Goal: Task Accomplishment & Management: Manage account settings

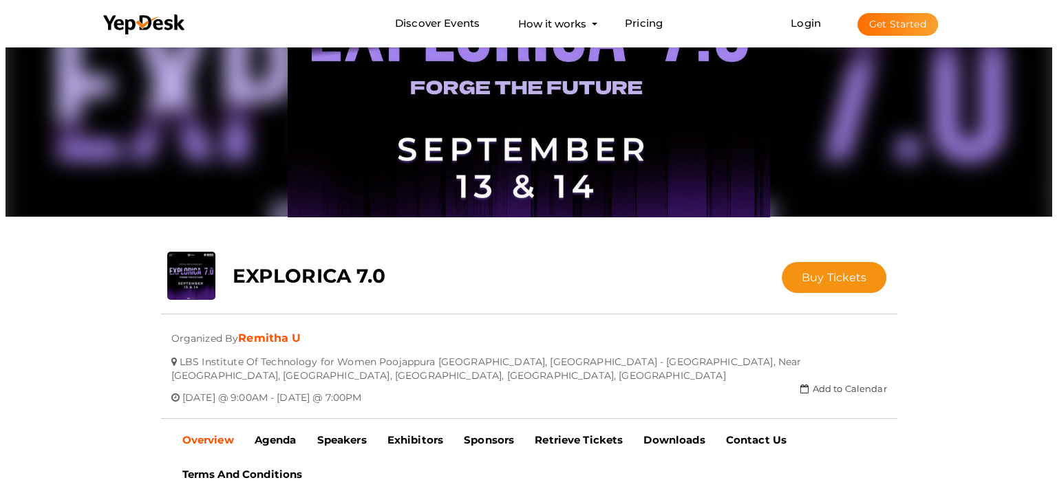
scroll to position [63, 0]
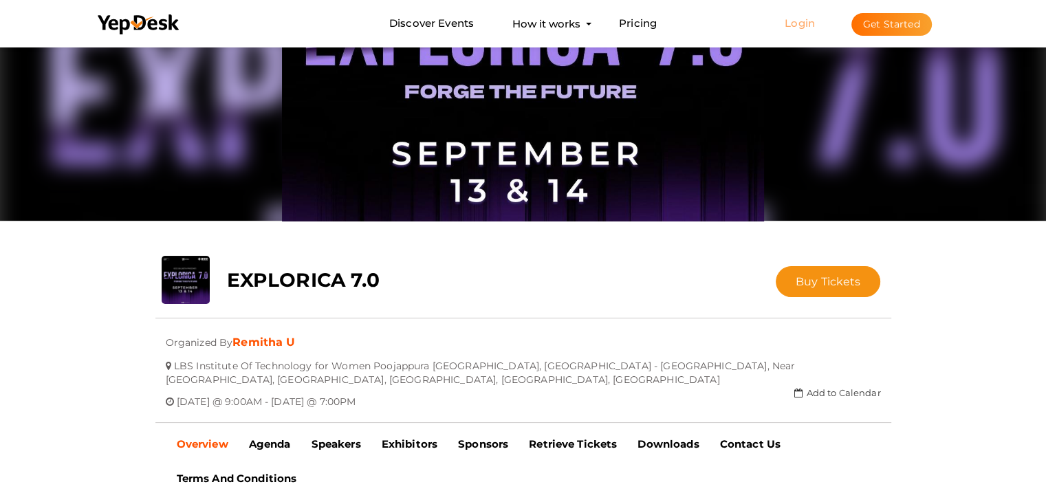
click at [786, 25] on link "Login" at bounding box center [800, 23] width 30 height 13
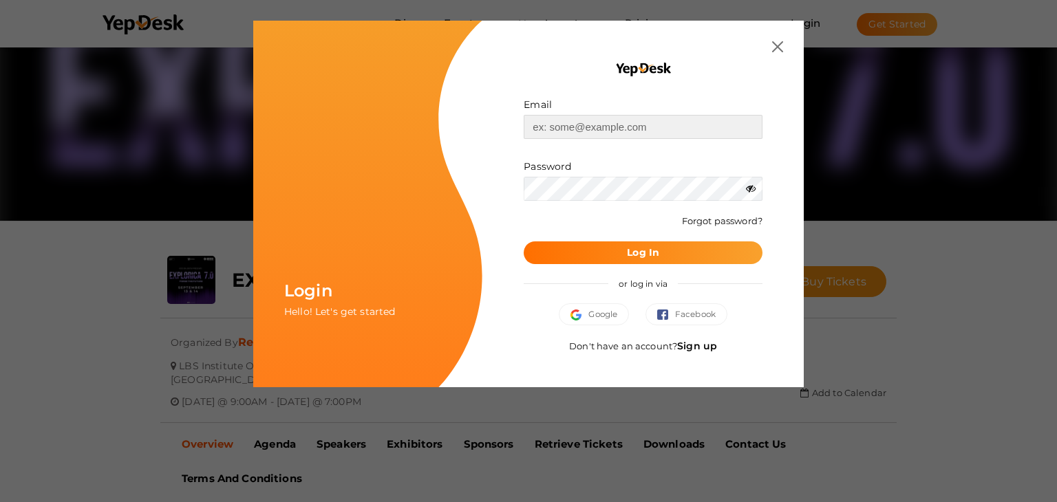
click at [638, 138] on input "text" at bounding box center [642, 127] width 239 height 24
type input "[EMAIL_ADDRESS][DOMAIN_NAME]"
click at [603, 250] on button "Log In" at bounding box center [642, 252] width 239 height 23
click at [620, 312] on button "Google" at bounding box center [594, 314] width 70 height 22
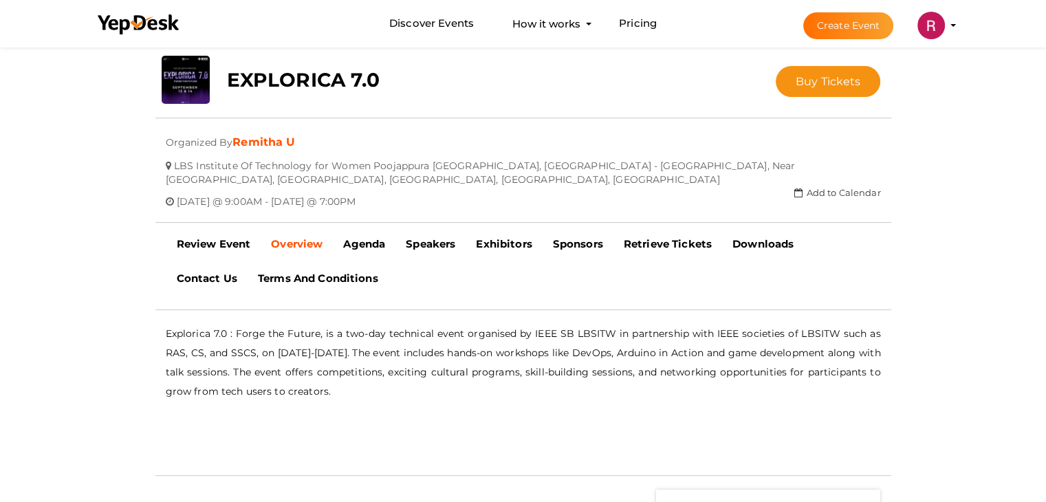
scroll to position [264, 0]
click at [779, 245] on b "Downloads" at bounding box center [763, 243] width 61 height 13
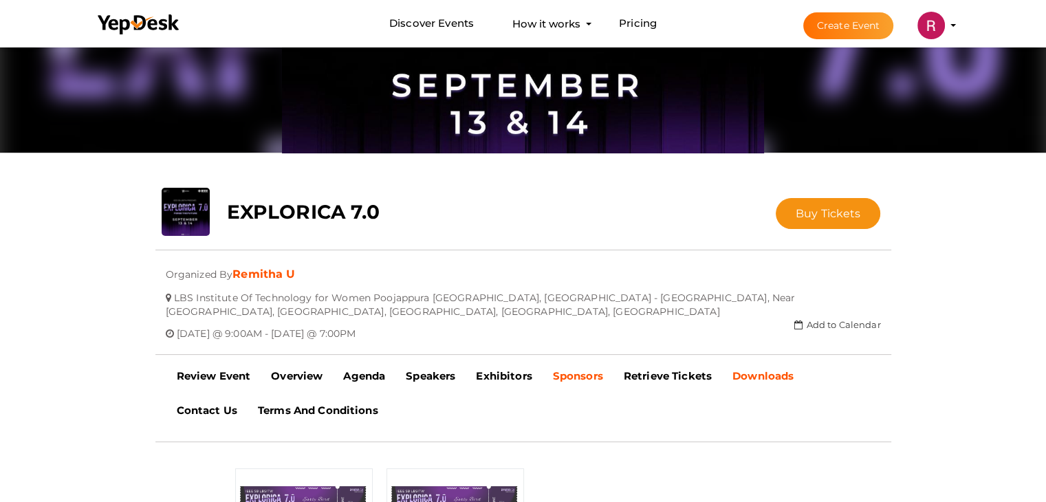
scroll to position [131, 0]
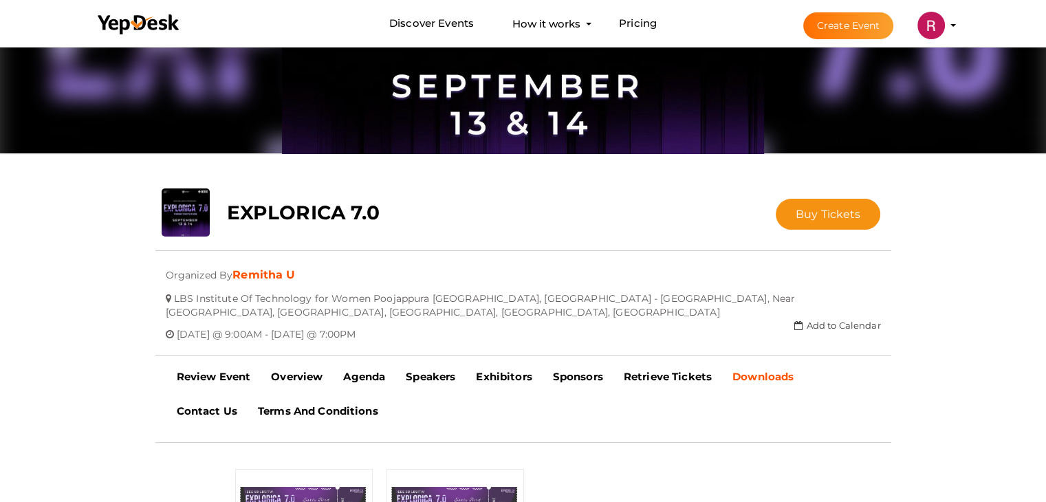
click at [927, 25] on img at bounding box center [932, 26] width 28 height 28
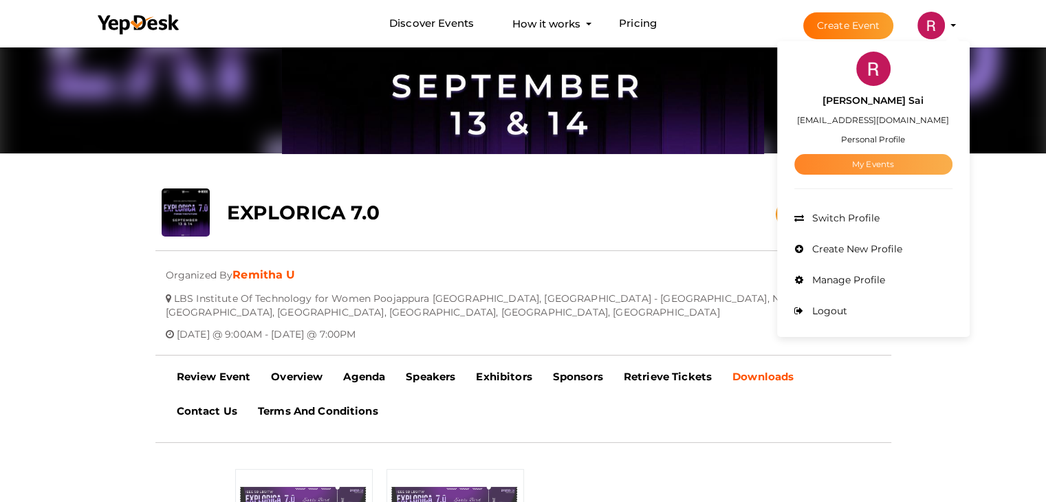
click at [883, 160] on link "My Events" at bounding box center [873, 164] width 158 height 21
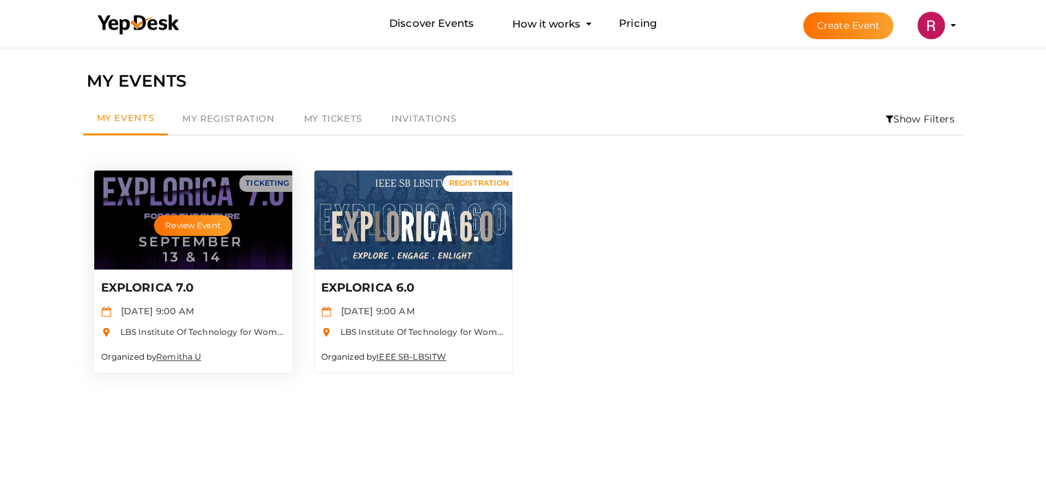
click at [159, 284] on p "EXPLORICA 7.0" at bounding box center [191, 288] width 181 height 17
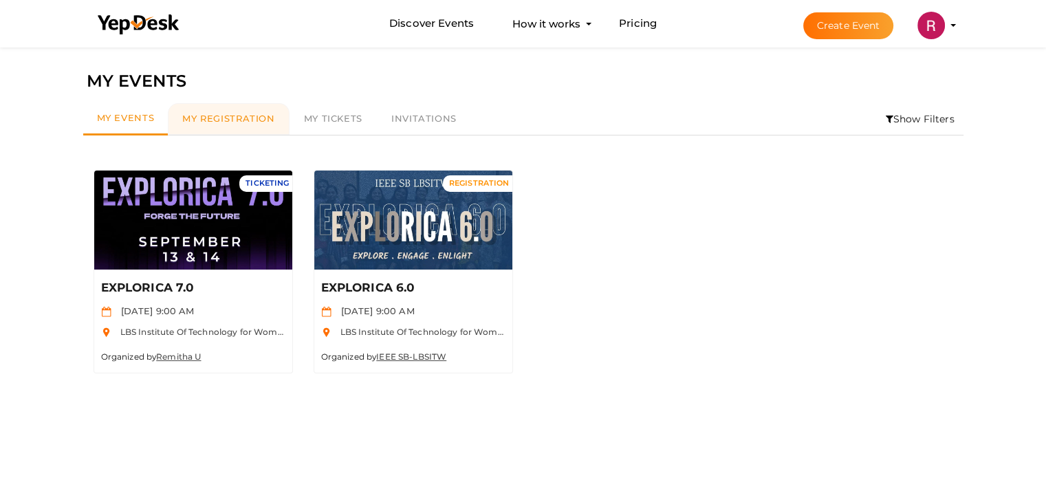
click at [235, 121] on span "My Registration" at bounding box center [228, 118] width 92 height 11
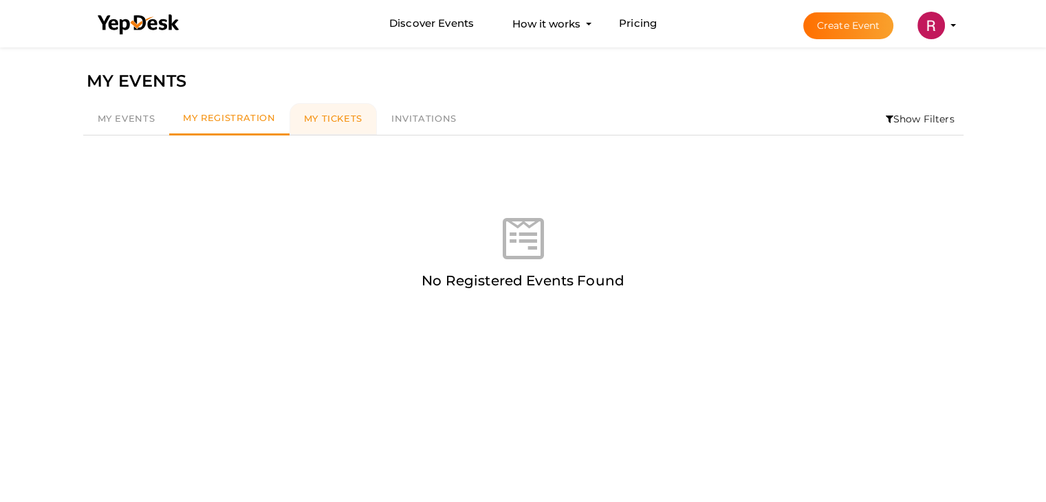
click at [319, 120] on span "My Tickets" at bounding box center [333, 118] width 58 height 11
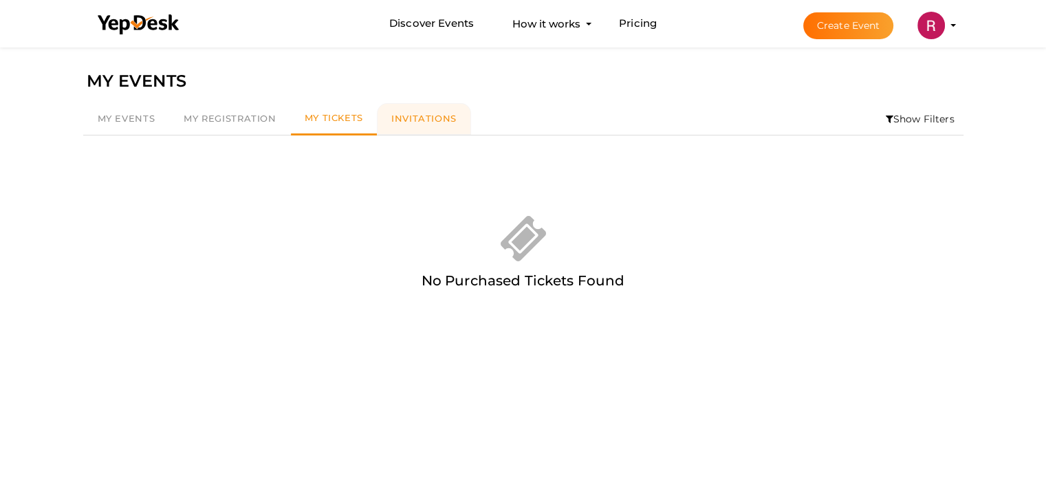
click at [387, 120] on link "Invitations" at bounding box center [424, 119] width 94 height 32
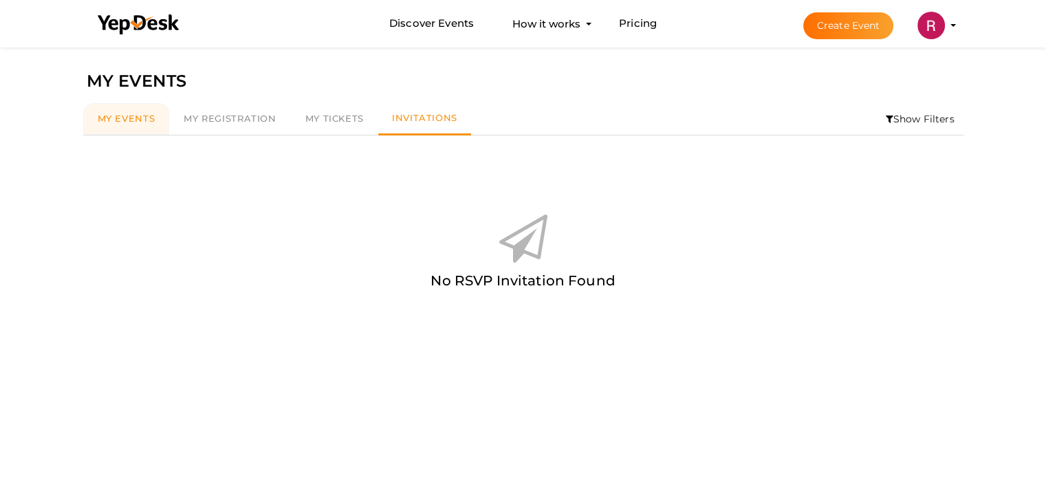
click at [141, 124] on span "My Events" at bounding box center [127, 118] width 58 height 11
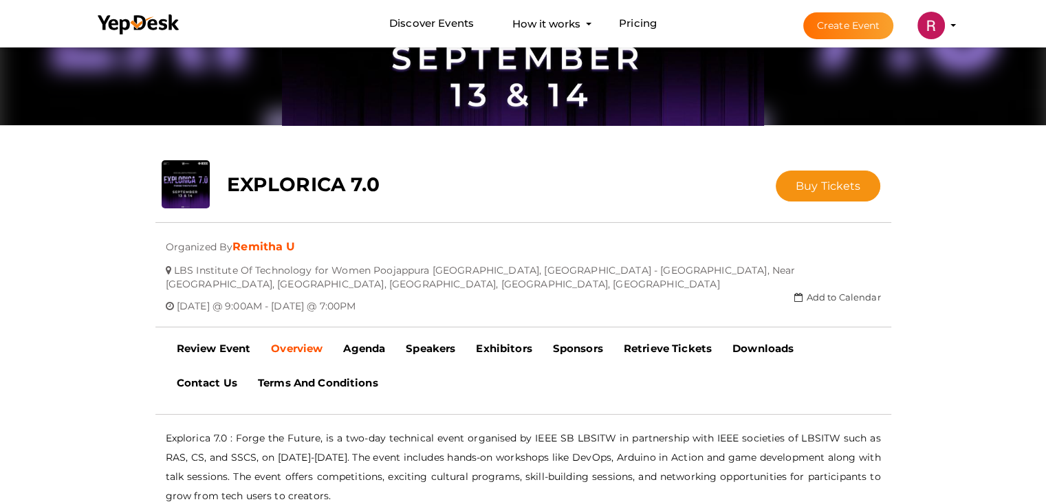
scroll to position [245, 0]
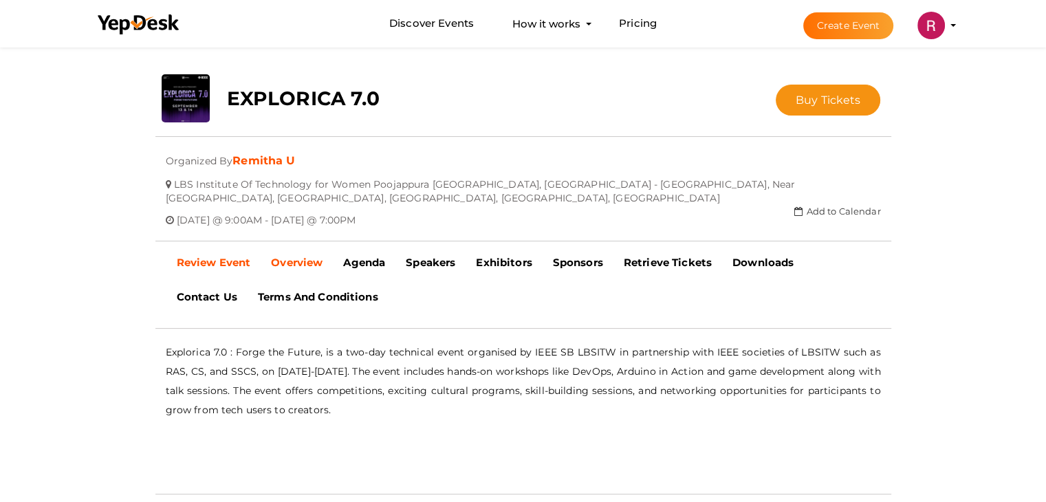
click at [222, 263] on b "Review Event" at bounding box center [214, 262] width 74 height 13
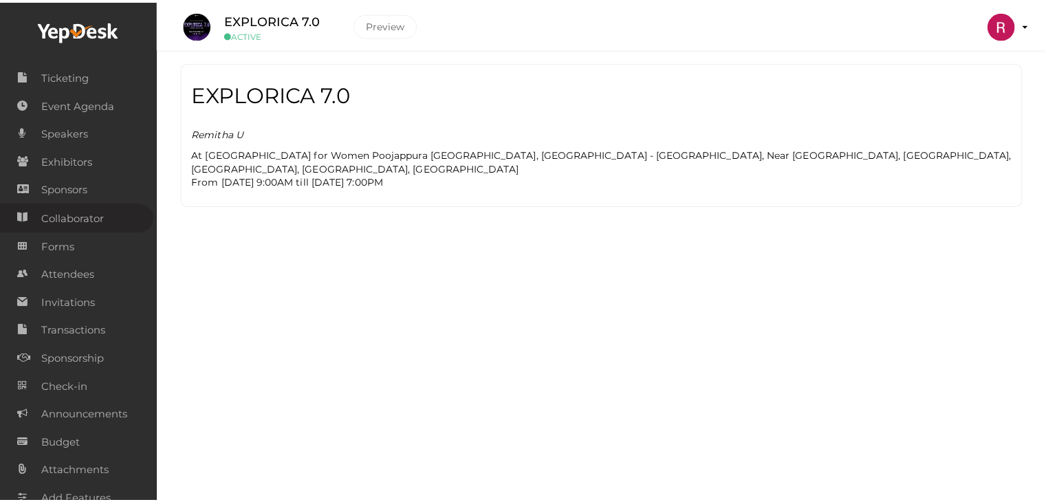
scroll to position [59, 0]
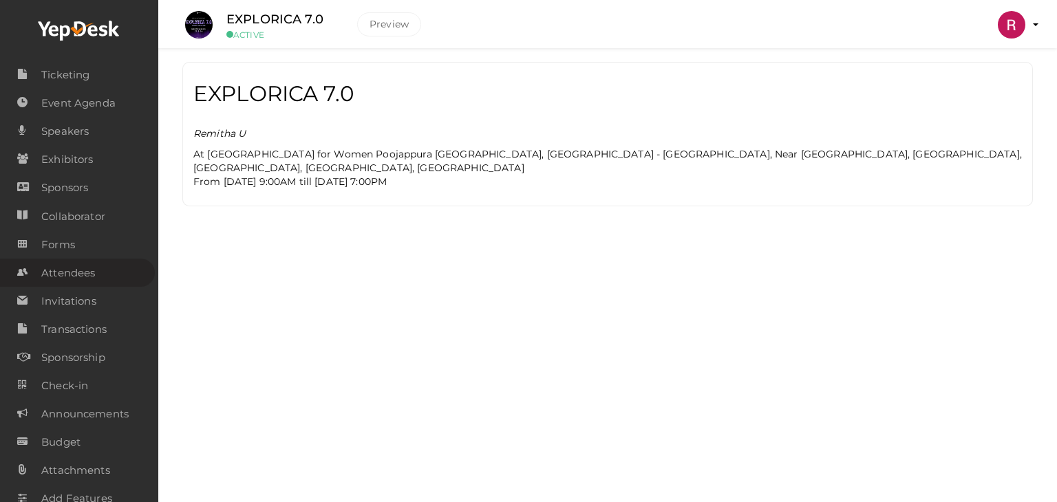
click at [77, 270] on span "Attendees" at bounding box center [68, 273] width 54 height 28
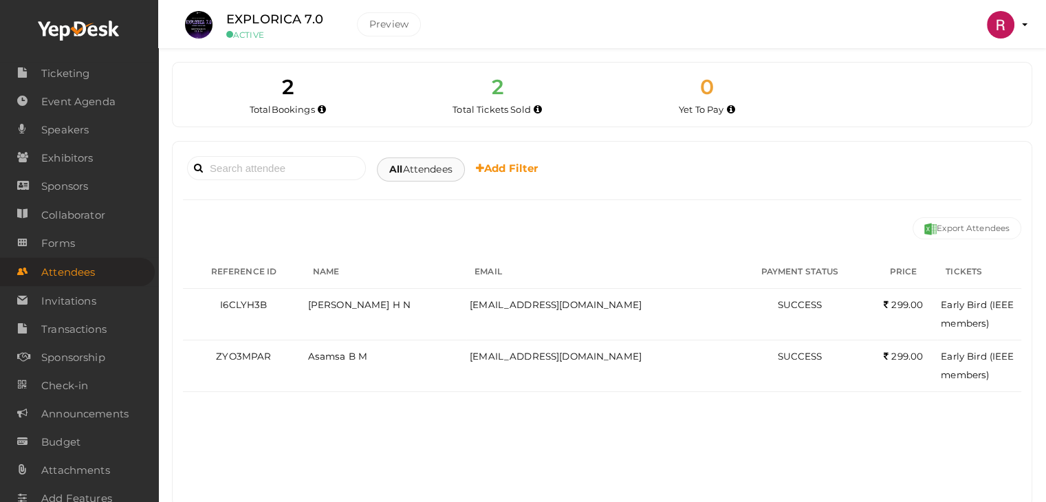
click at [424, 163] on span "All Attendees" at bounding box center [420, 169] width 63 height 14
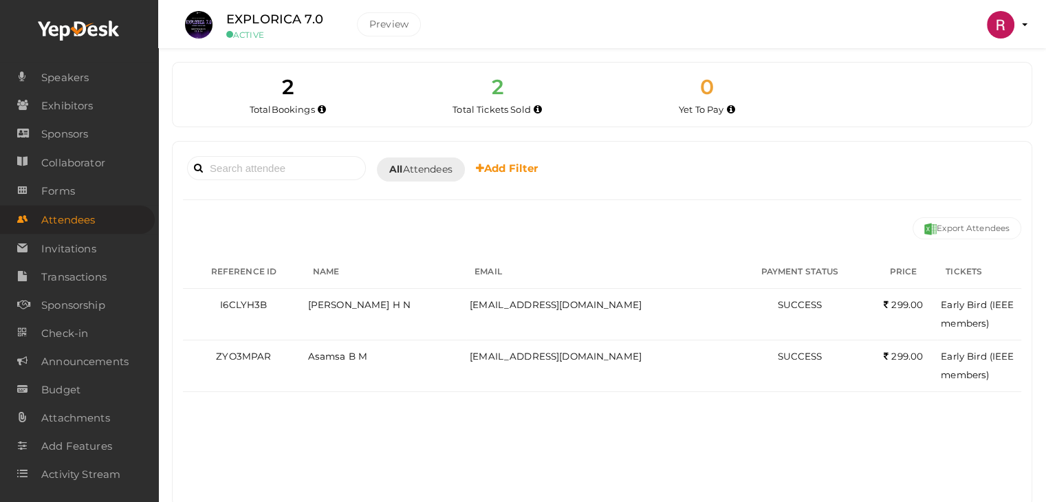
scroll to position [32, 0]
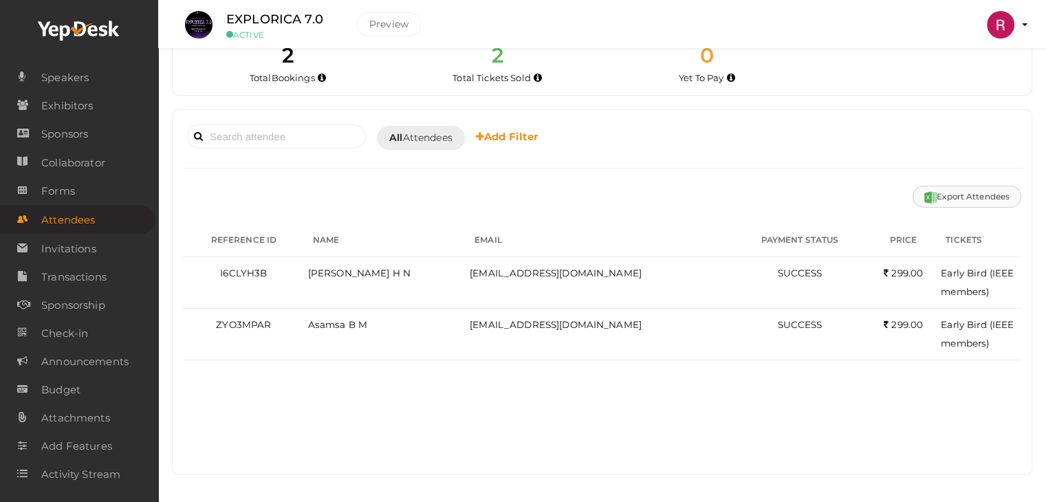
click at [944, 191] on button "Export Attendees" at bounding box center [967, 197] width 109 height 22
